Goal: Information Seeking & Learning: Find specific fact

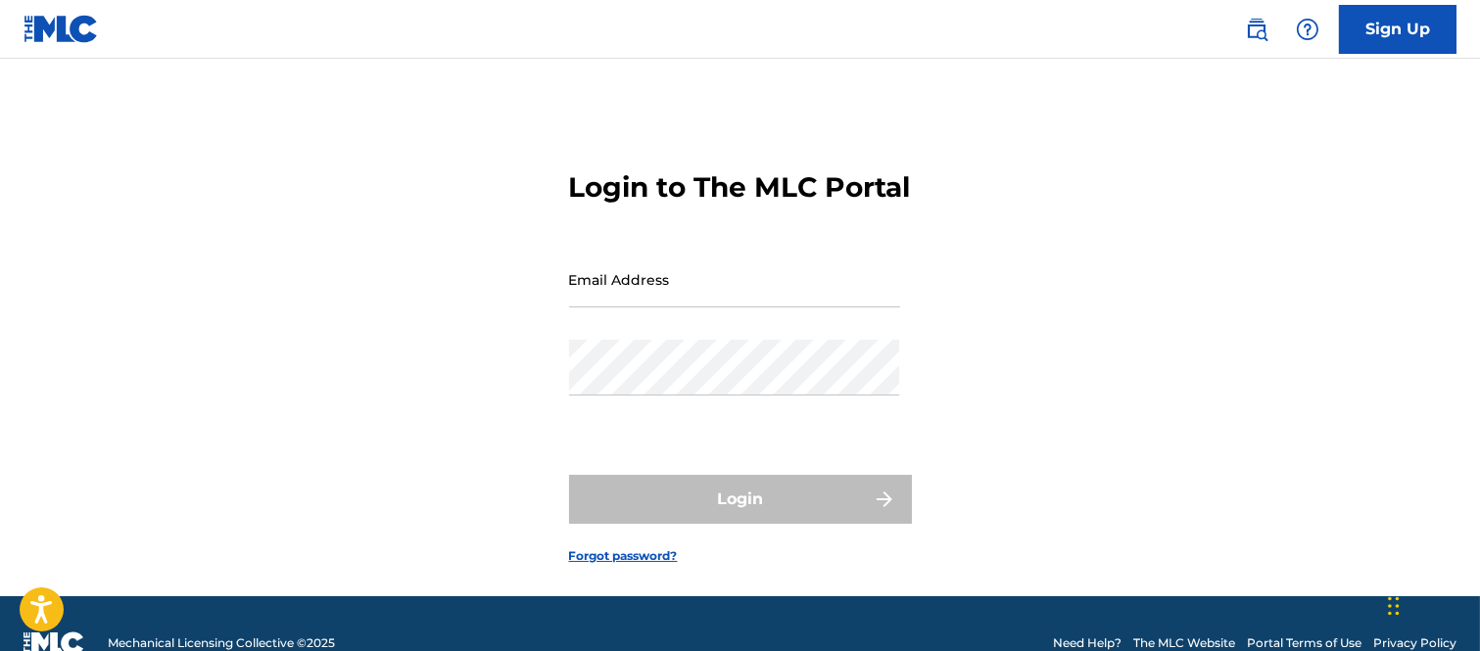
click at [614, 308] on input "Email Address" at bounding box center [734, 280] width 331 height 56
type input "[PERSON_NAME][EMAIL_ADDRESS][PERSON_NAME][DOMAIN_NAME]"
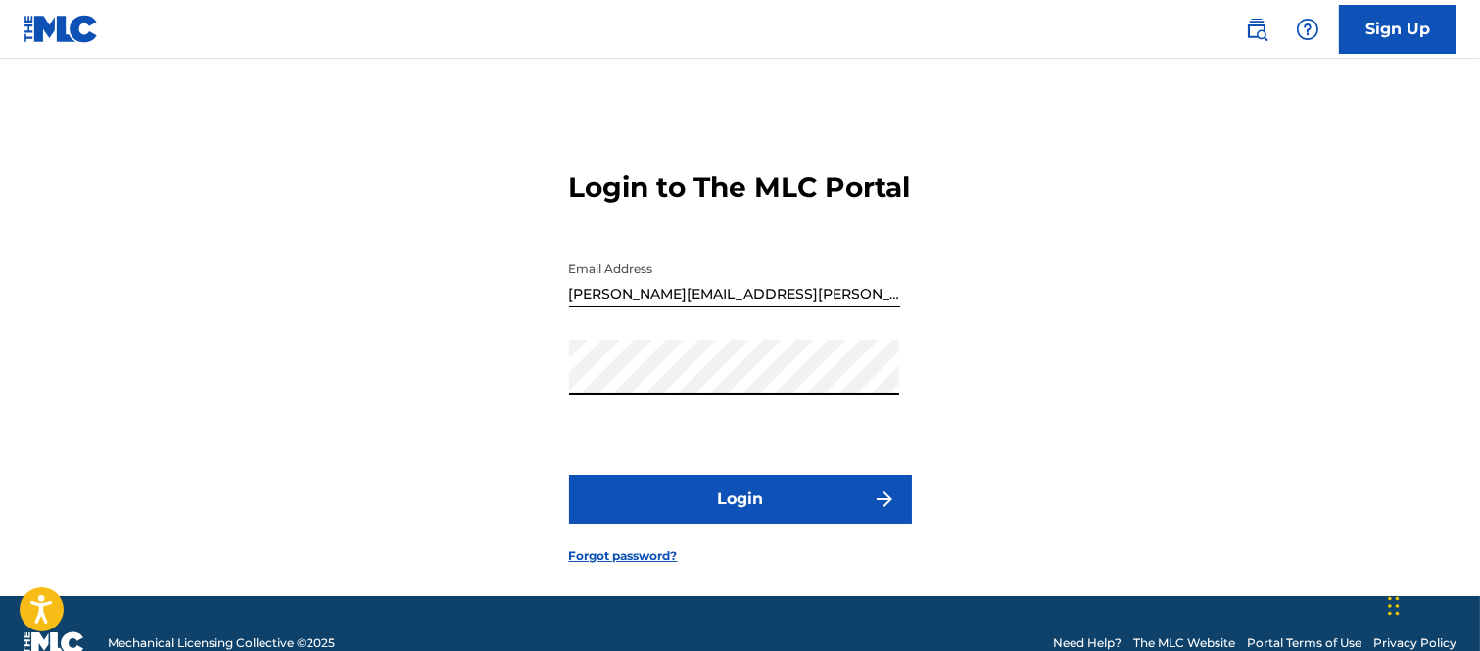
click at [877, 511] on img "submit" at bounding box center [885, 500] width 24 height 24
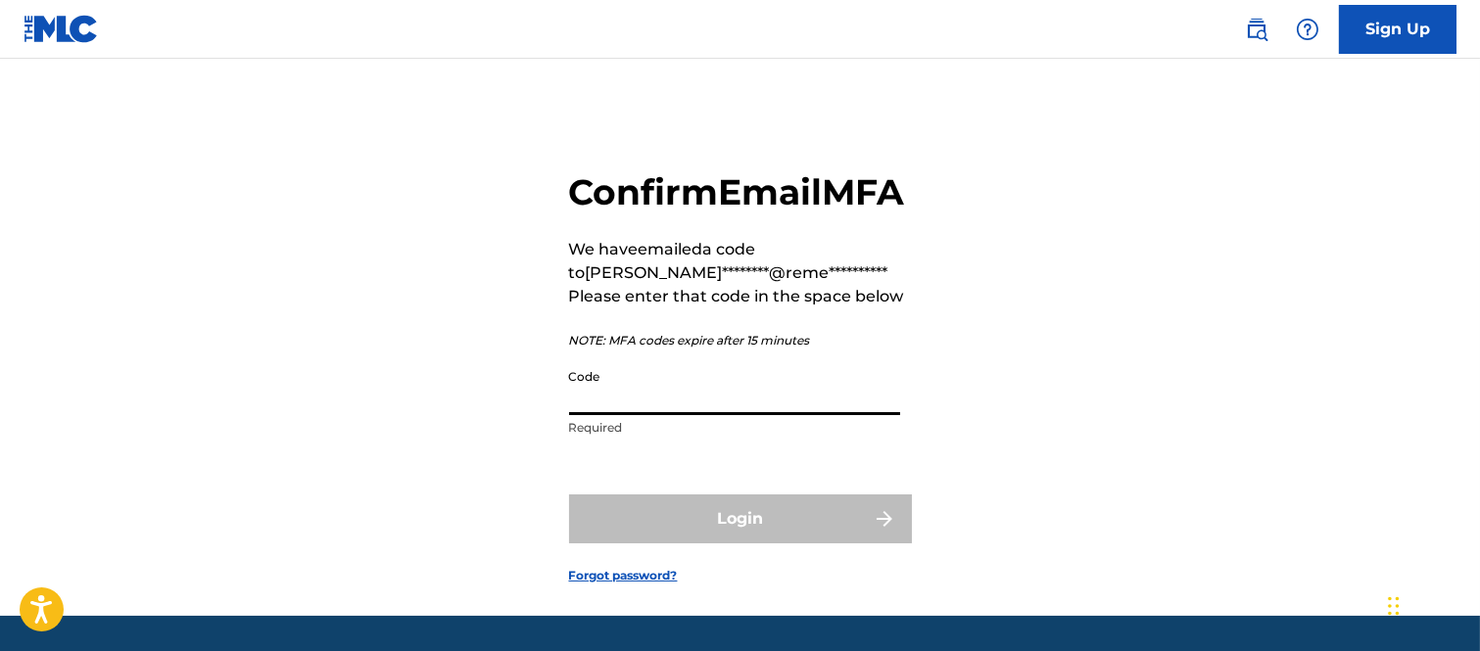
click at [620, 415] on input "Code" at bounding box center [734, 387] width 331 height 56
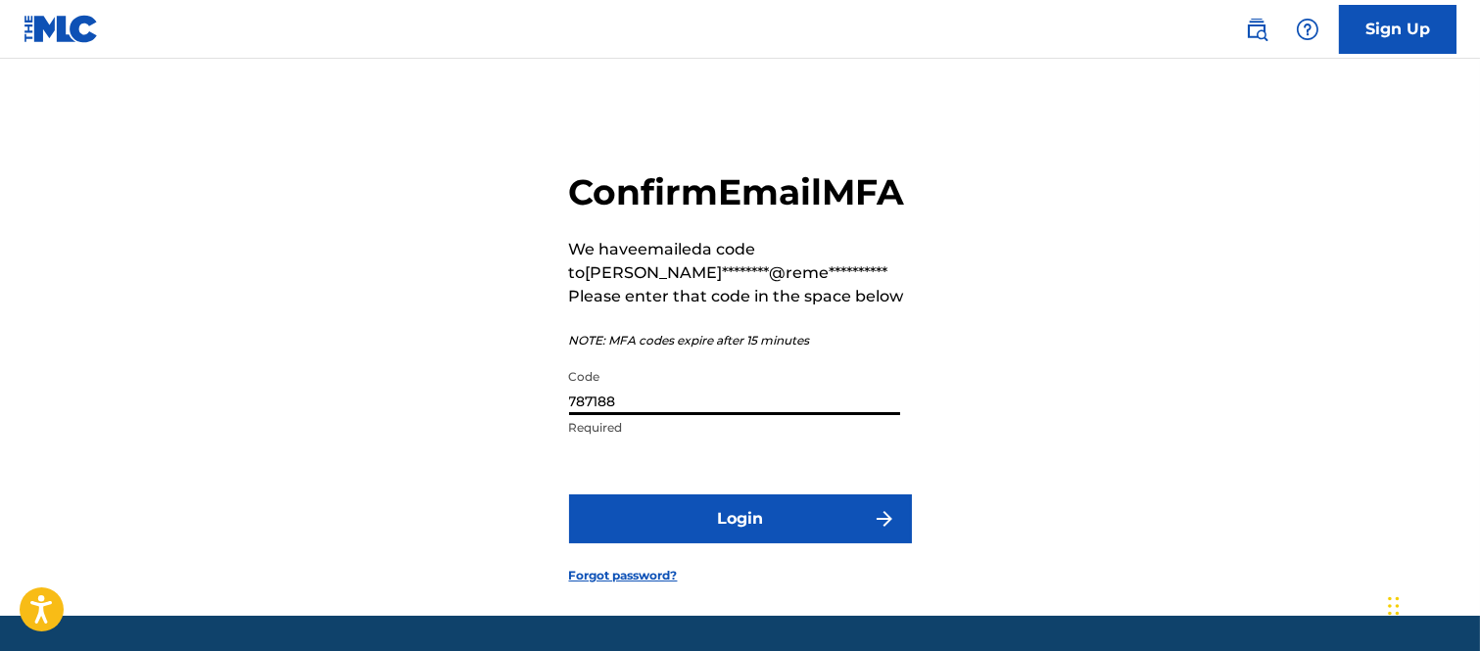
type input "787188"
click at [872, 544] on button "Login" at bounding box center [740, 519] width 343 height 49
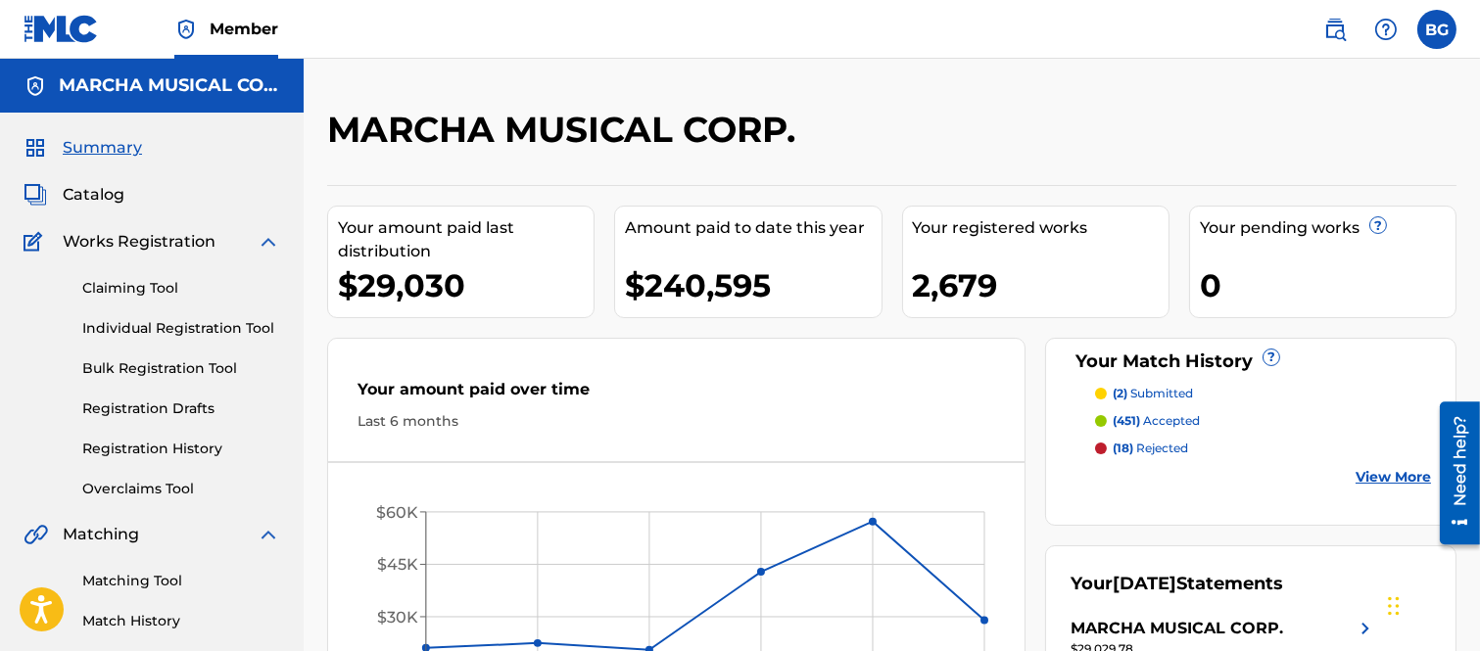
click at [79, 188] on span "Catalog" at bounding box center [94, 195] width 62 height 24
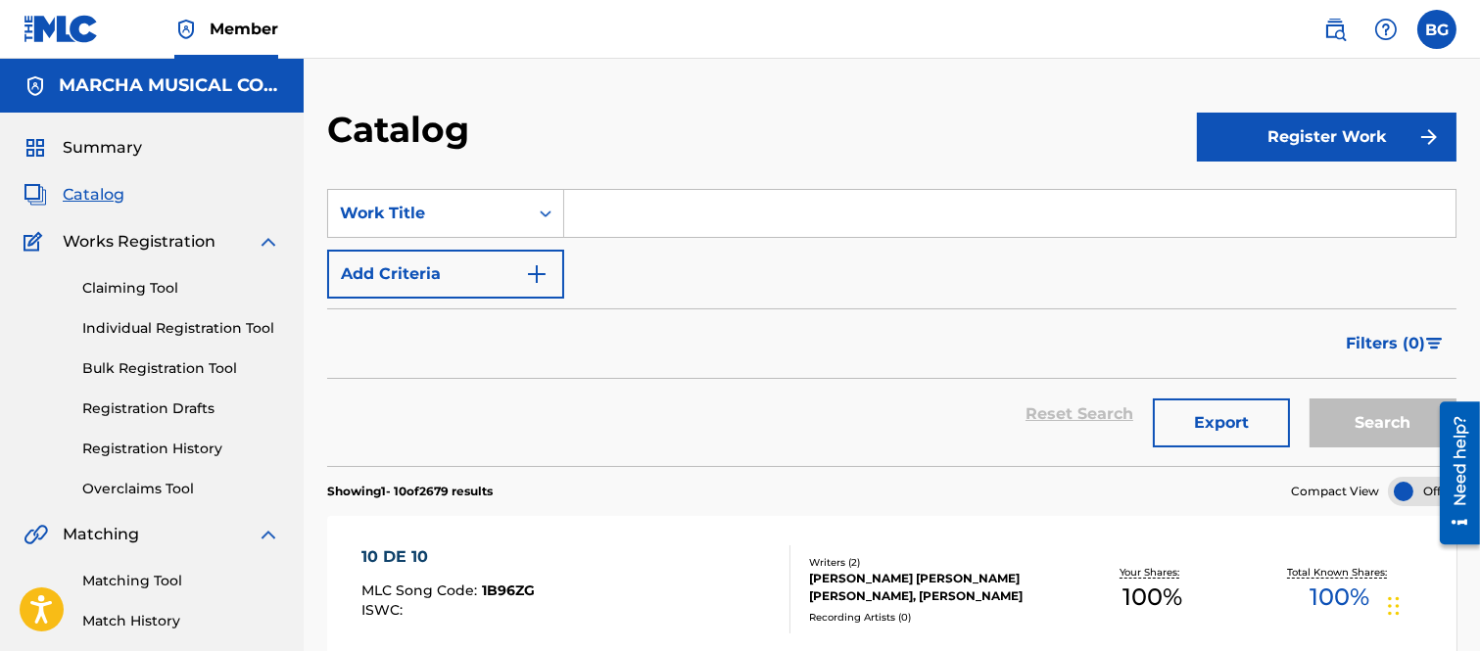
click at [627, 208] on input "Search Form" at bounding box center [1009, 213] width 891 height 47
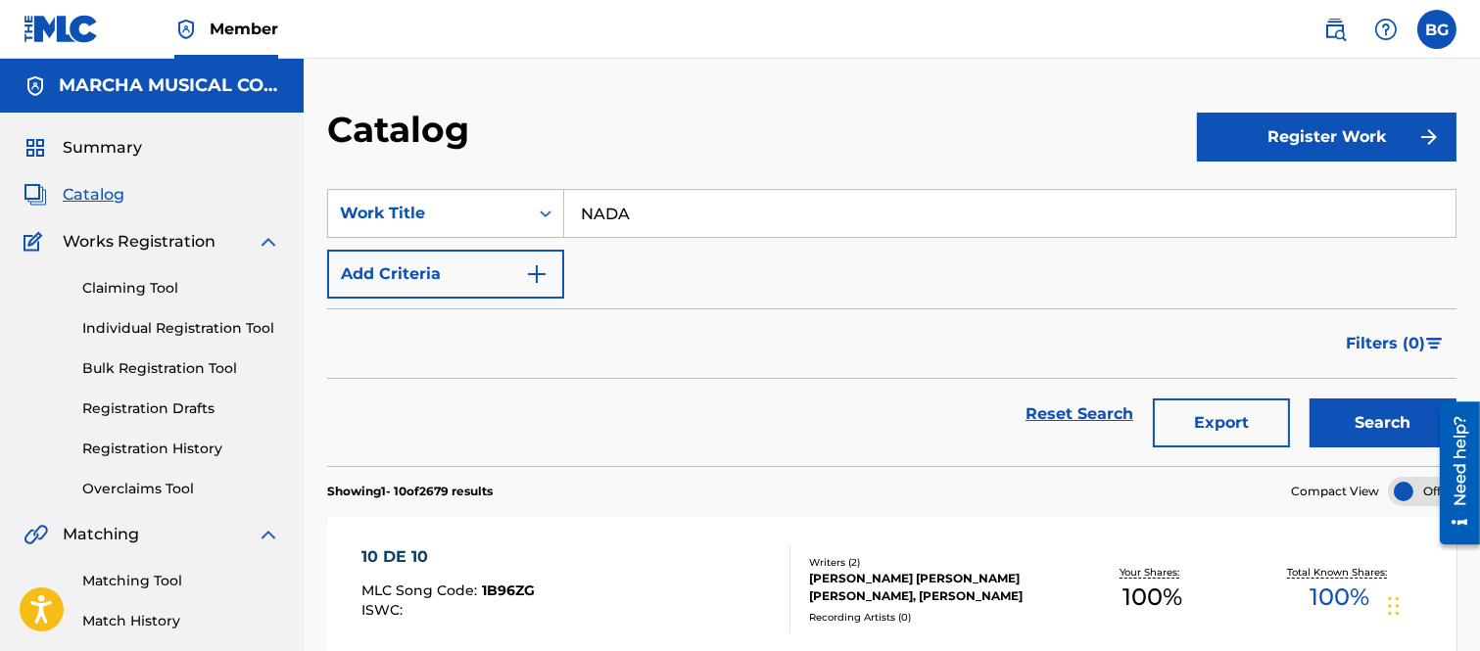
click at [1384, 414] on button "Search" at bounding box center [1383, 423] width 147 height 49
click at [693, 213] on input "NADA" at bounding box center [1009, 213] width 891 height 47
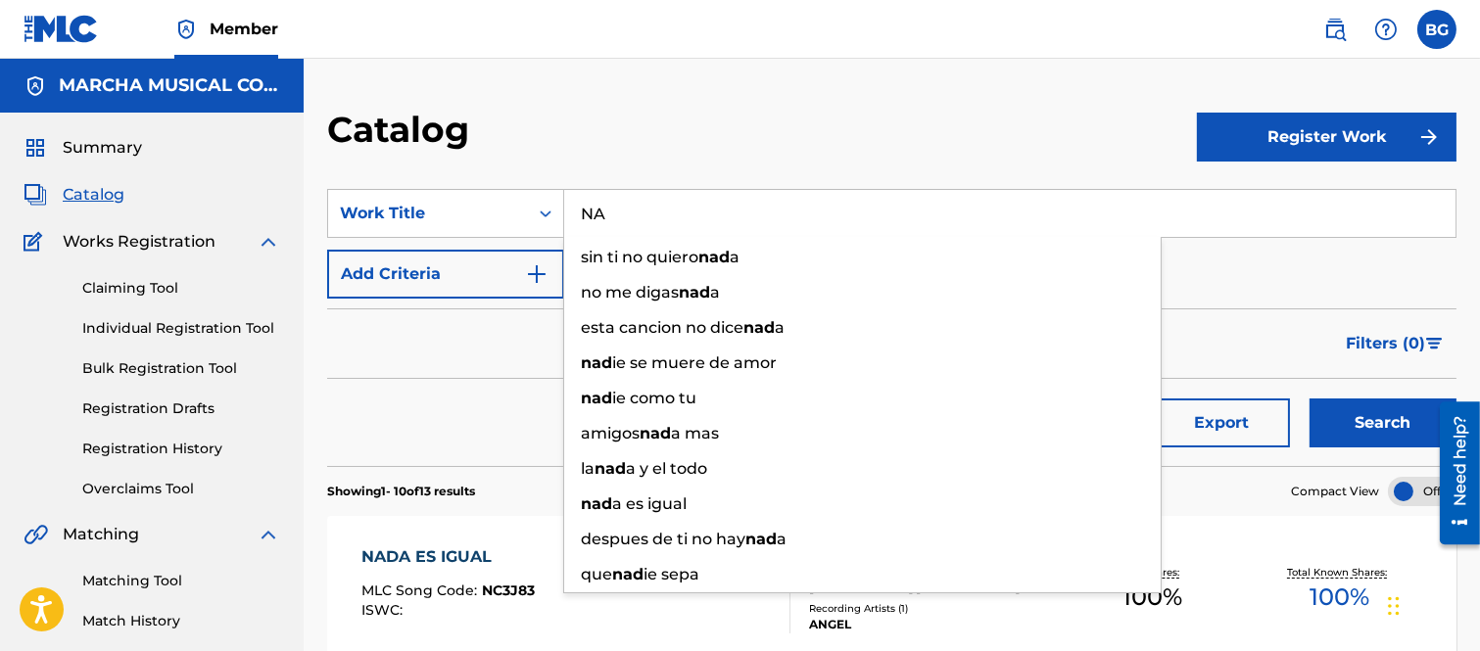
type input "N"
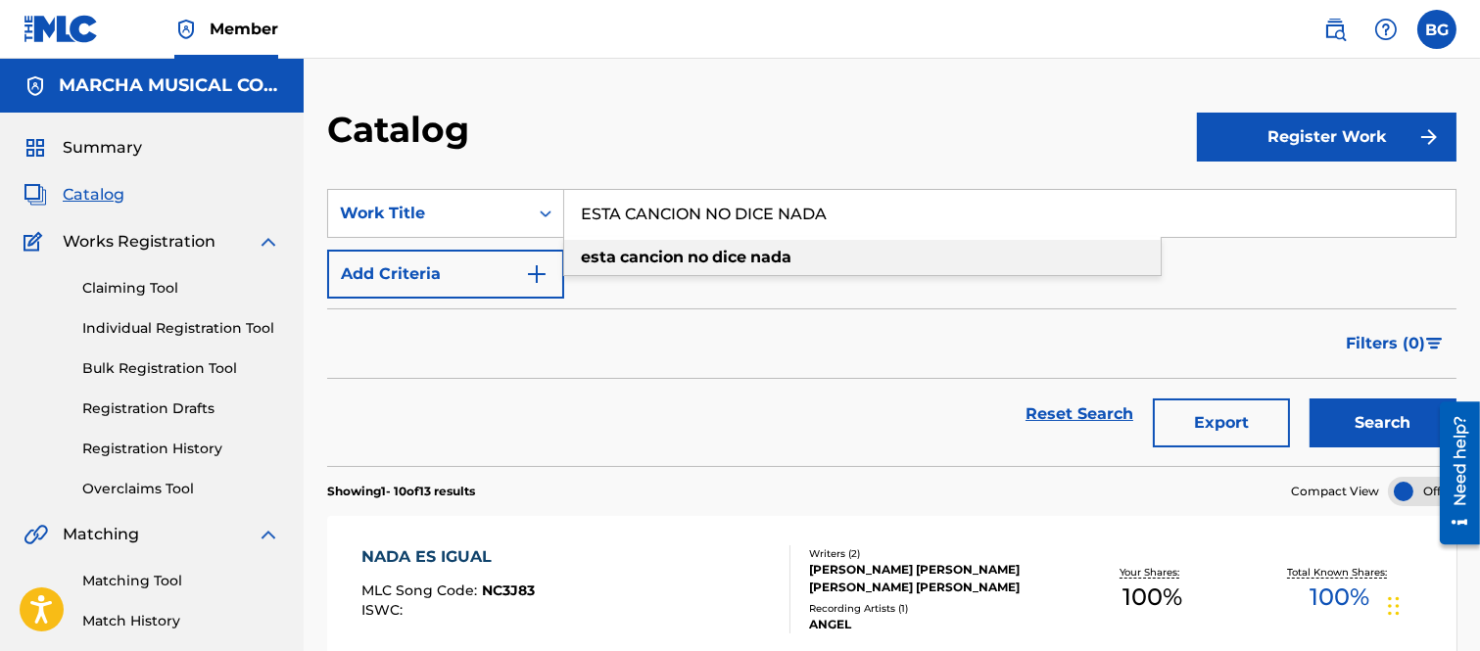
click at [682, 261] on strong "cancion" at bounding box center [652, 257] width 64 height 19
type input "esta cancion no dice nada"
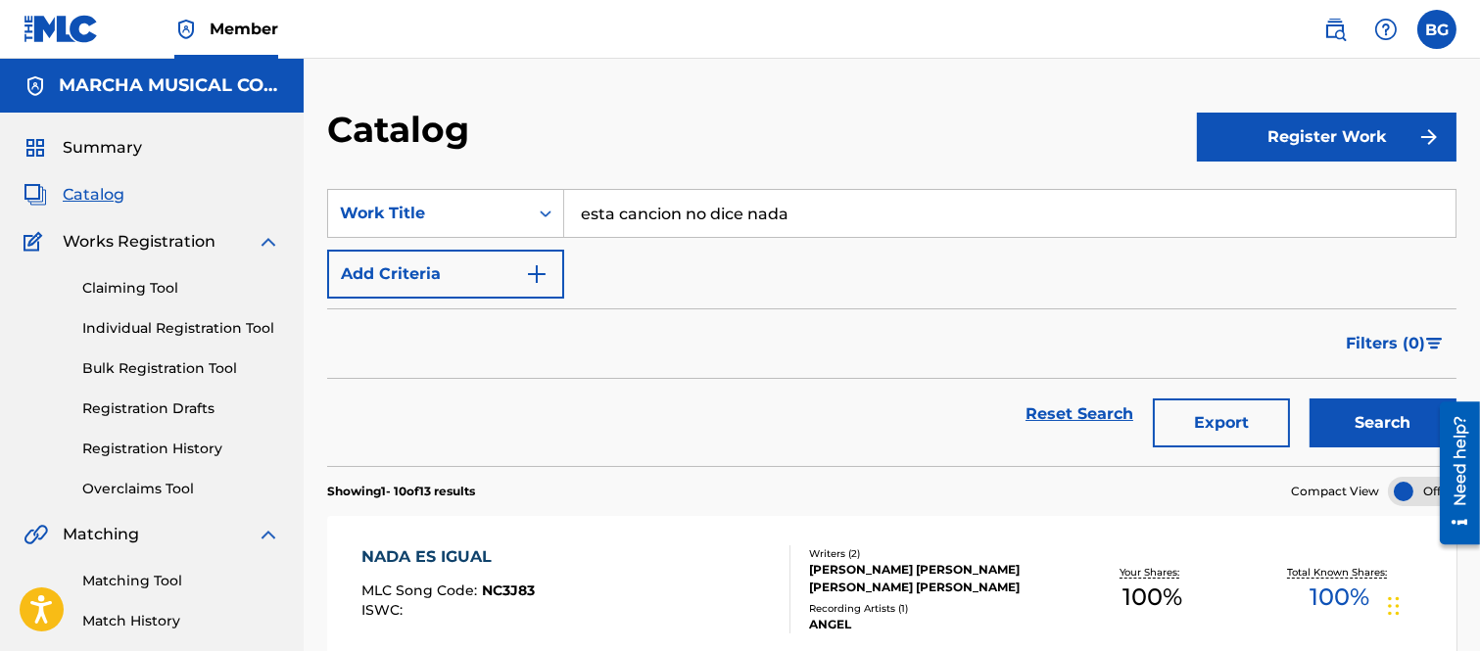
click at [1373, 425] on button "Search" at bounding box center [1383, 423] width 147 height 49
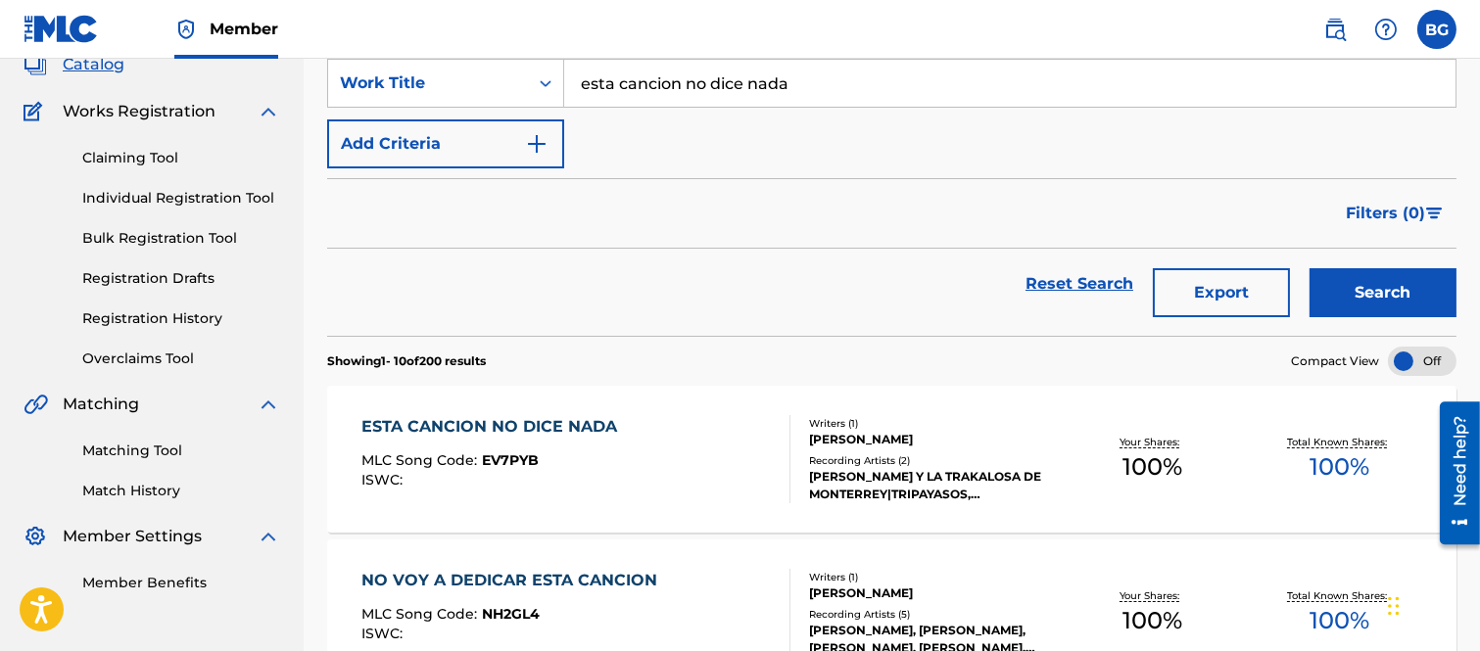
scroll to position [326, 0]
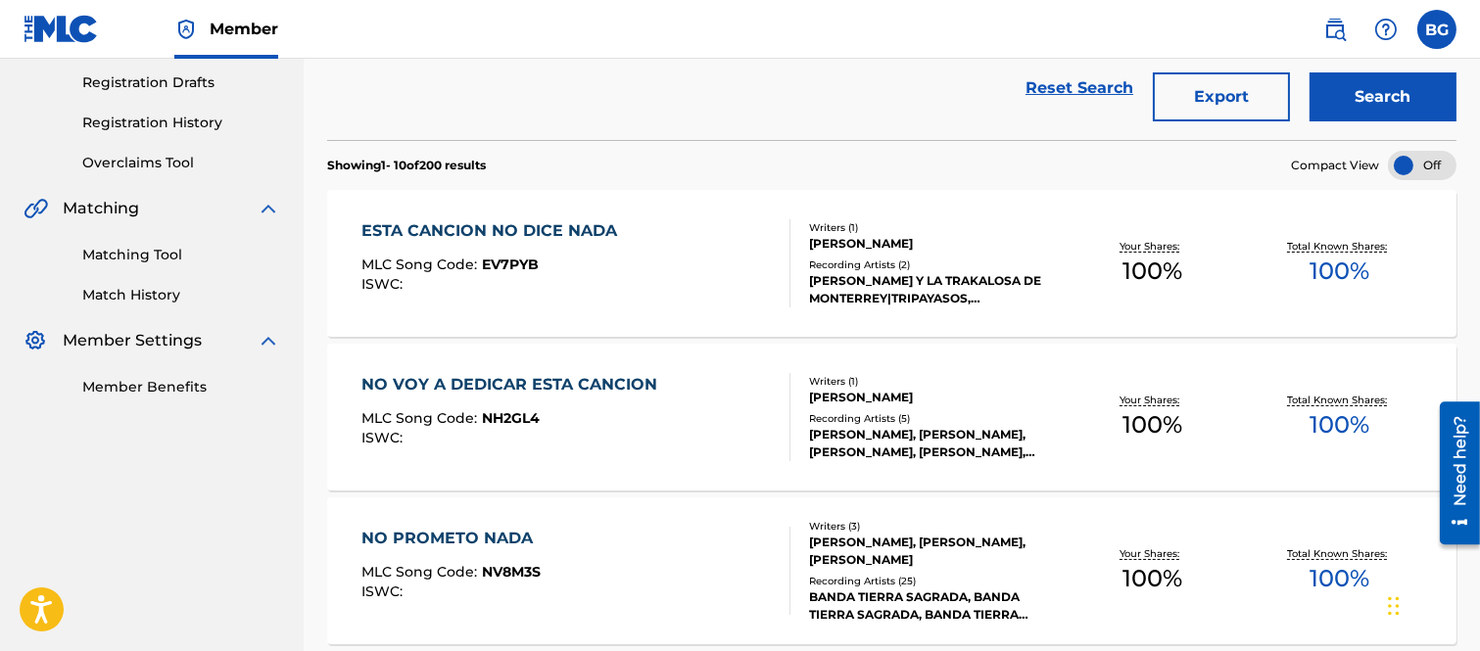
click at [468, 228] on div "ESTA CANCION NO DICE NADA" at bounding box center [493, 231] width 265 height 24
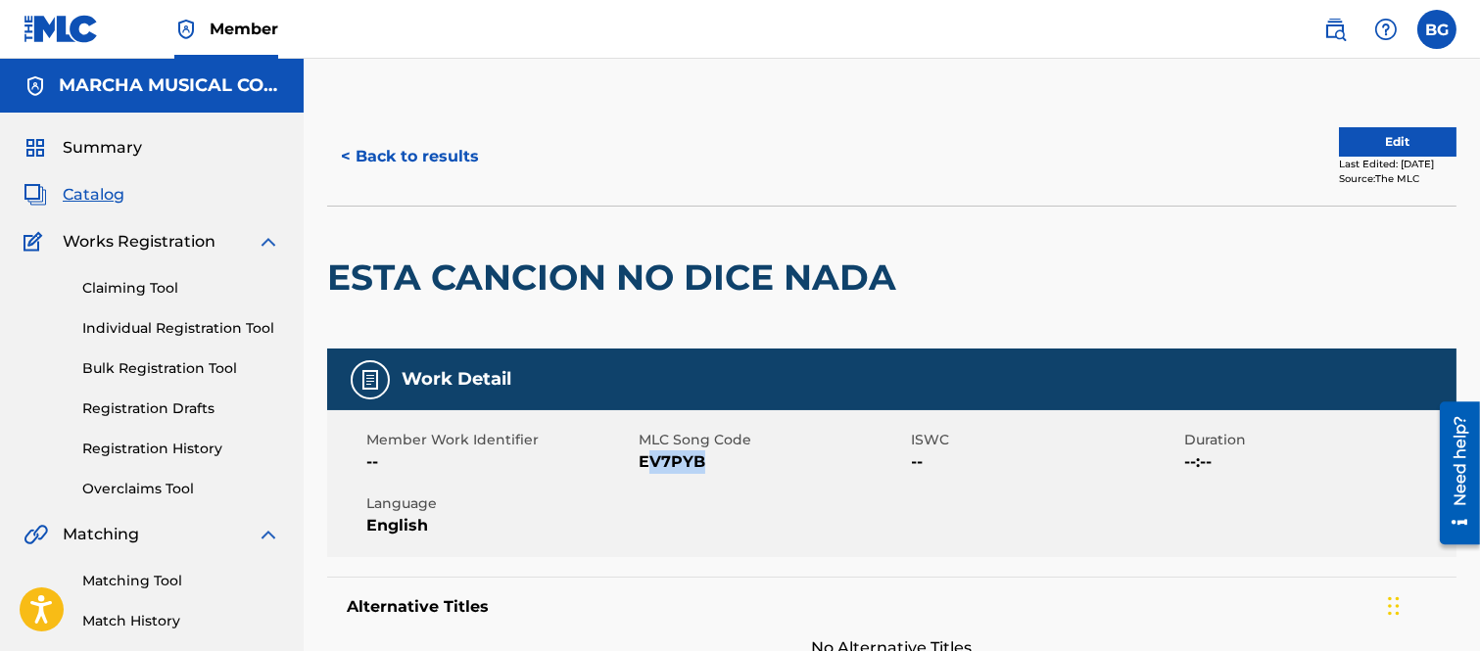
drag, startPoint x: 644, startPoint y: 464, endPoint x: 700, endPoint y: 463, distance: 56.8
click at [700, 463] on span "EV7PYB" at bounding box center [772, 463] width 267 height 24
drag, startPoint x: 623, startPoint y: 481, endPoint x: 639, endPoint y: 475, distance: 16.7
click at [631, 480] on div "Member Work Identifier -- MLC Song Code EV7PYB ISWC -- Duration --:-- Language …" at bounding box center [891, 483] width 1129 height 147
drag, startPoint x: 638, startPoint y: 461, endPoint x: 688, endPoint y: 461, distance: 50.0
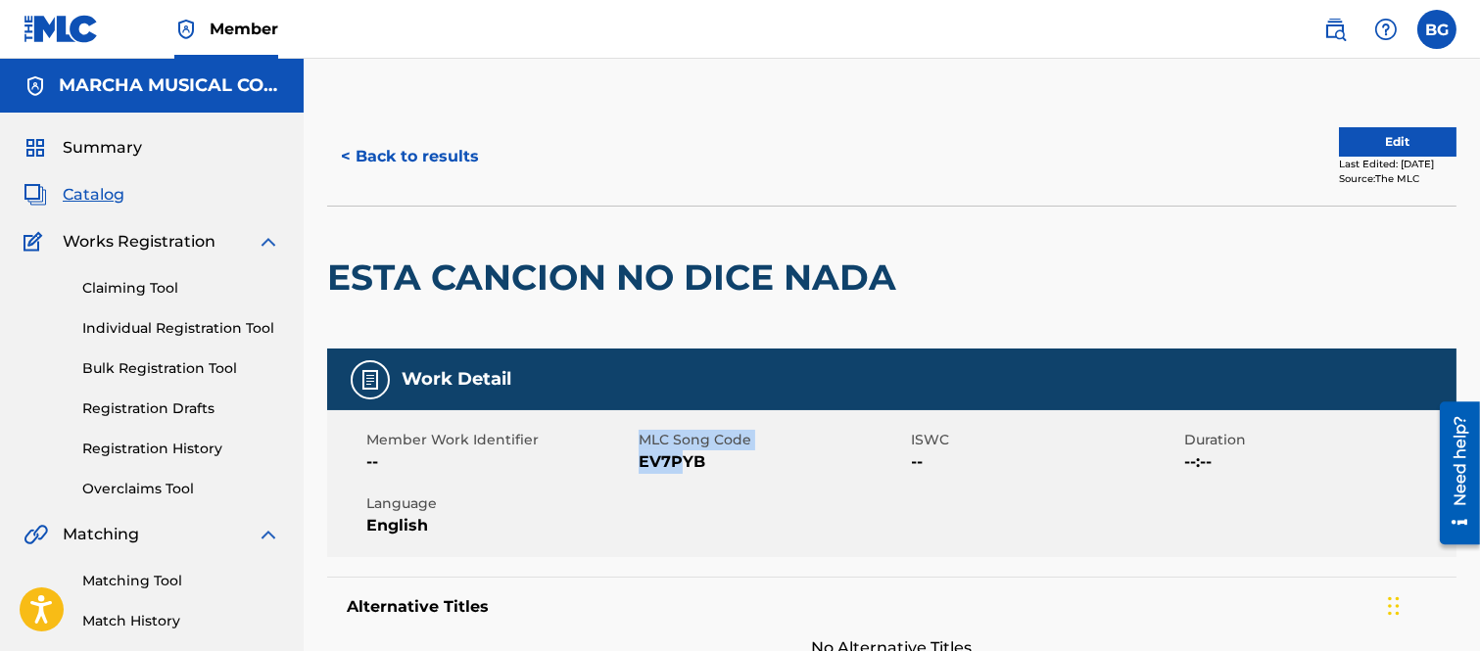
click at [688, 461] on div "Member Work Identifier -- MLC Song Code EV7PYB ISWC -- Duration --:-- Language …" at bounding box center [891, 483] width 1129 height 147
click at [669, 485] on div "Member Work Identifier -- MLC Song Code EV7PYB ISWC -- Duration --:-- Language …" at bounding box center [891, 483] width 1129 height 147
drag, startPoint x: 628, startPoint y: 498, endPoint x: 627, endPoint y: 477, distance: 20.6
click at [628, 497] on span "Language" at bounding box center [499, 504] width 267 height 21
drag, startPoint x: 641, startPoint y: 462, endPoint x: 708, endPoint y: 473, distance: 68.4
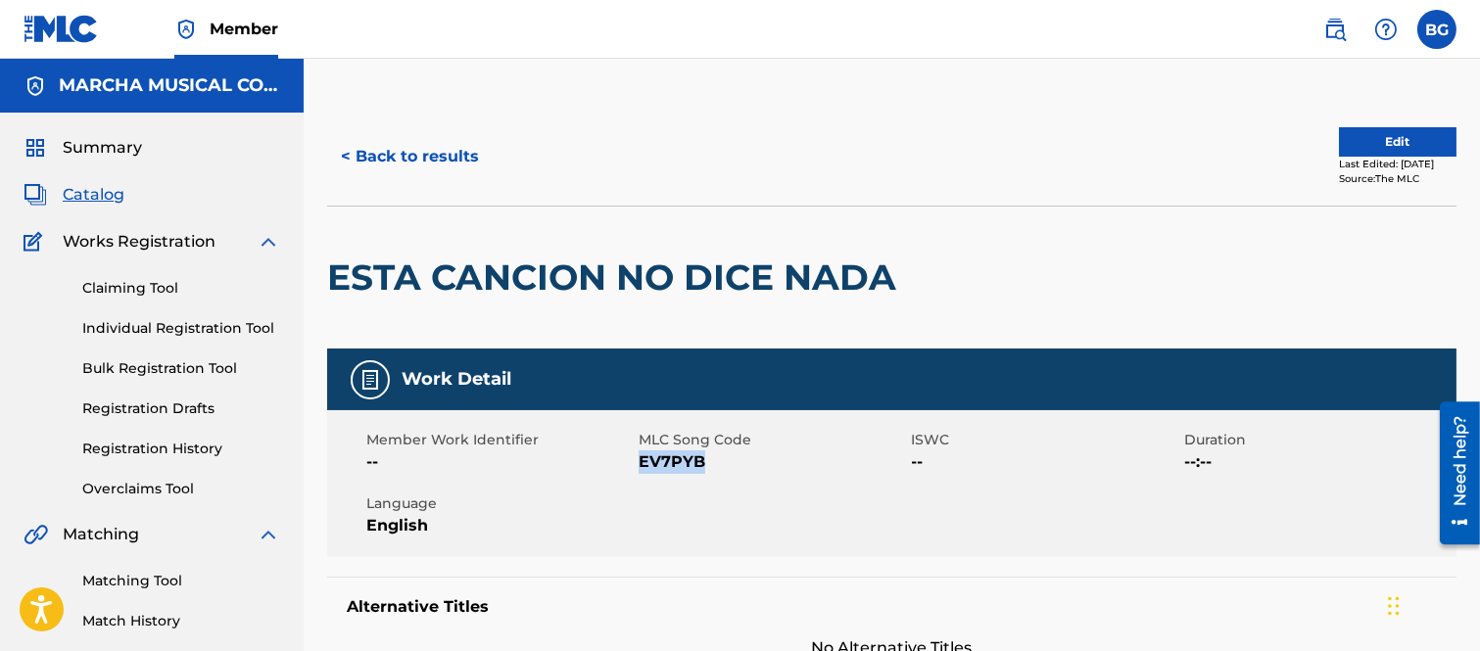
click at [708, 473] on span "EV7PYB" at bounding box center [772, 463] width 267 height 24
copy span "EV7PYB"
click at [788, 474] on div "Member Work Identifier -- MLC Song Code EV7PYB ISWC -- Duration --:-- Language …" at bounding box center [891, 483] width 1129 height 147
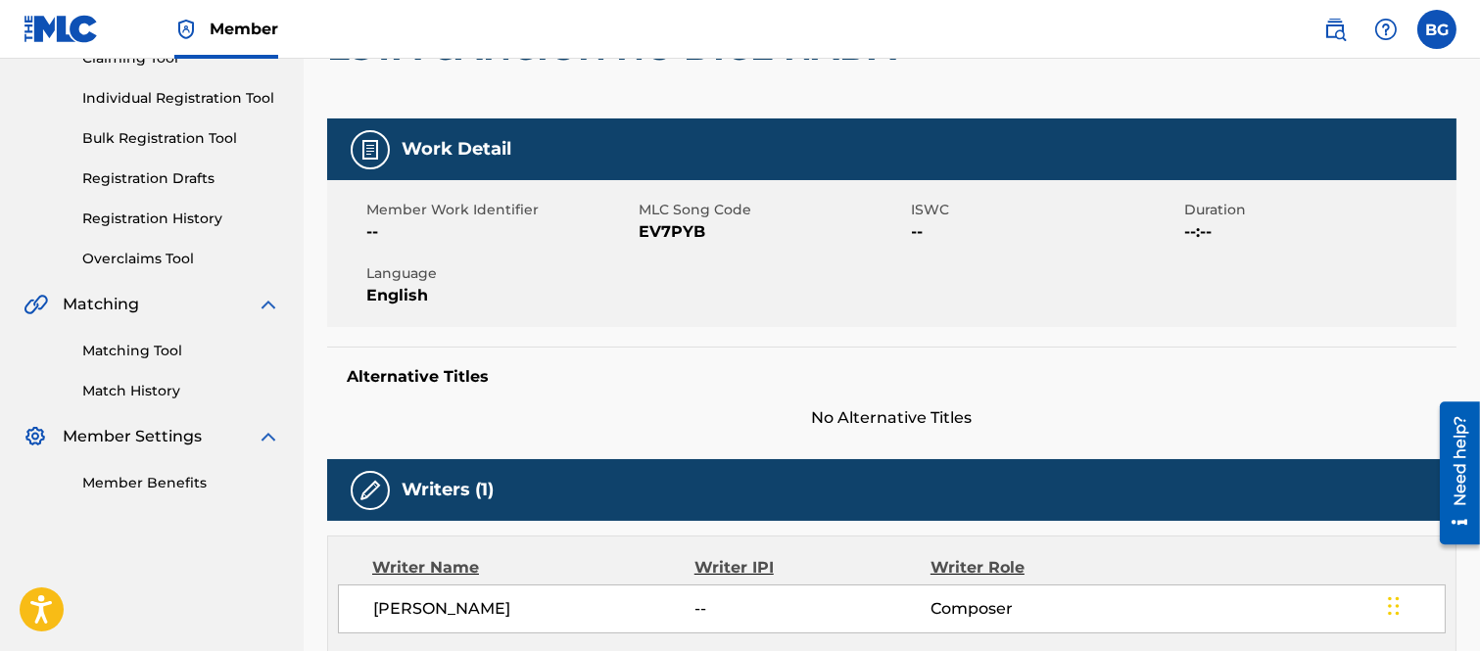
scroll to position [45, 0]
